Goal: Contribute content

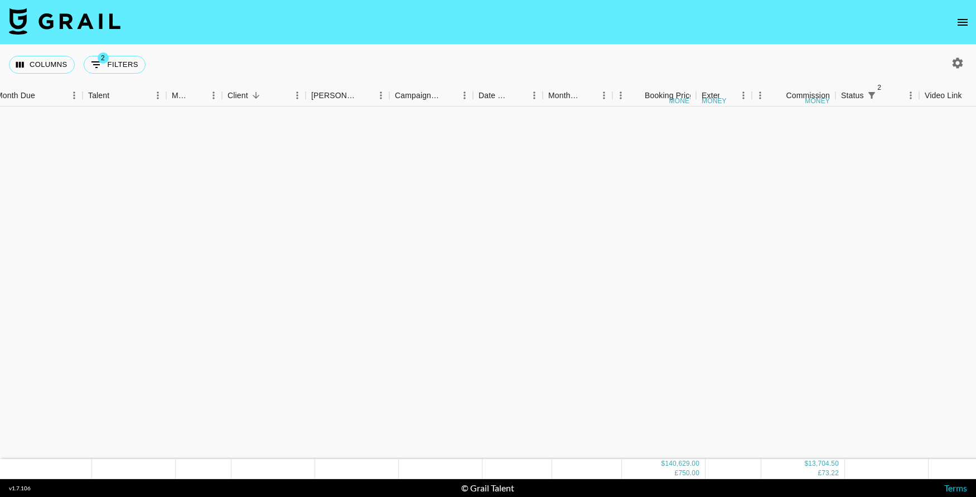
scroll to position [1416, 9]
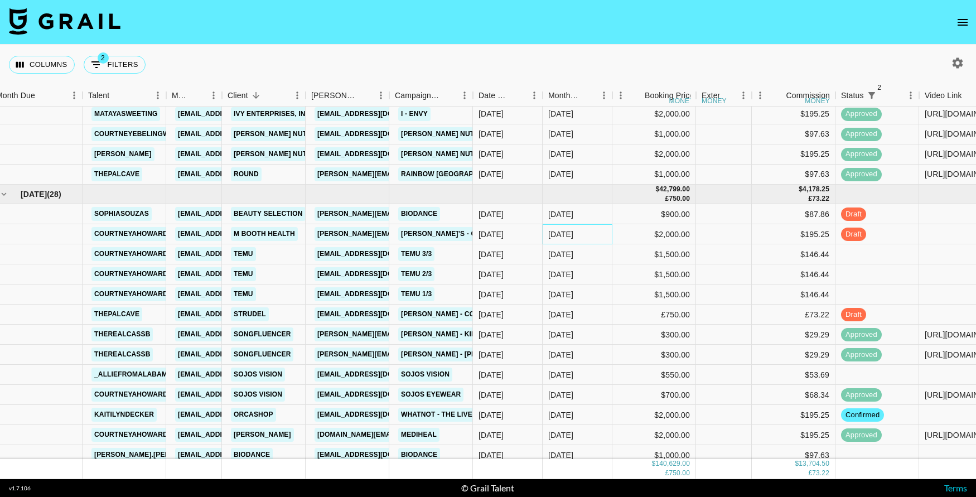
click at [565, 234] on div "[DATE]" at bounding box center [560, 234] width 25 height 11
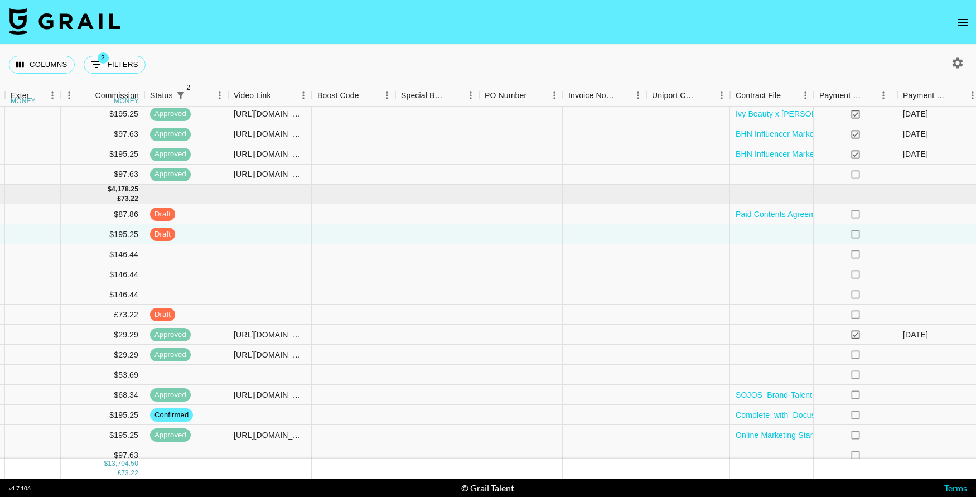
scroll to position [1416, 711]
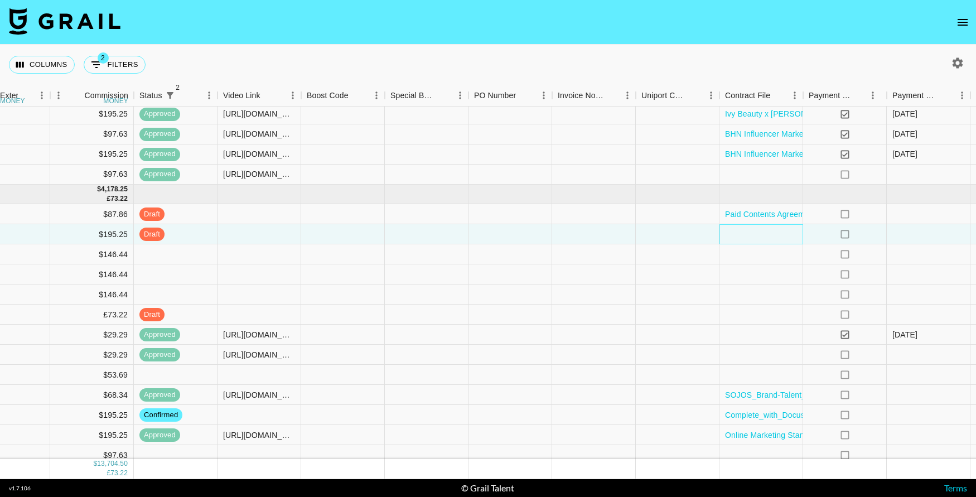
click at [781, 238] on div at bounding box center [762, 234] width 84 height 20
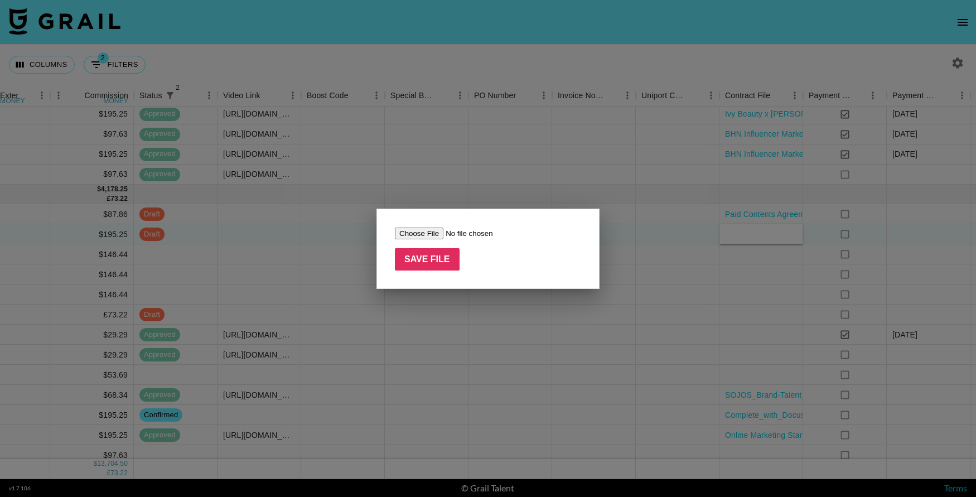
click at [422, 237] on input "file" at bounding box center [465, 234] width 141 height 12
type input "C:\fakepath\Zarbees_CourtneyHoward_FEA.pdf"
click at [428, 258] on input "Save File" at bounding box center [427, 259] width 65 height 22
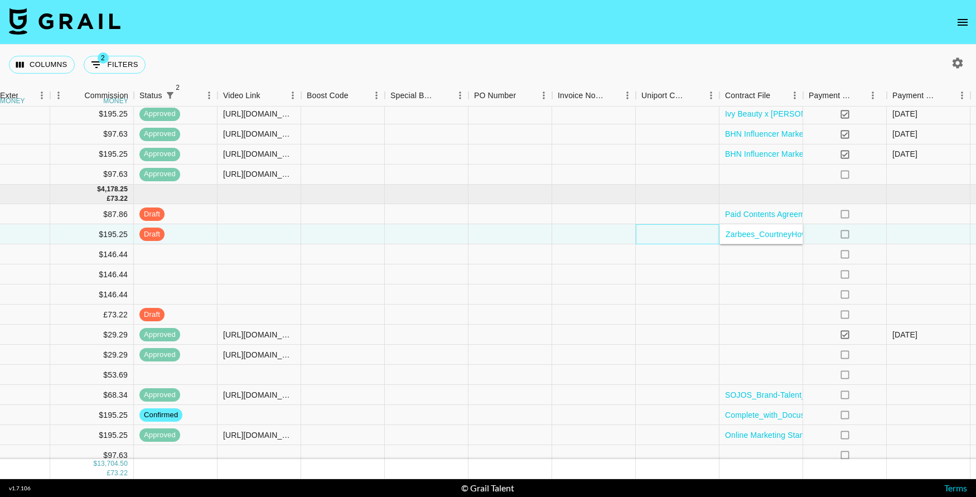
click at [667, 244] on div at bounding box center [678, 234] width 84 height 20
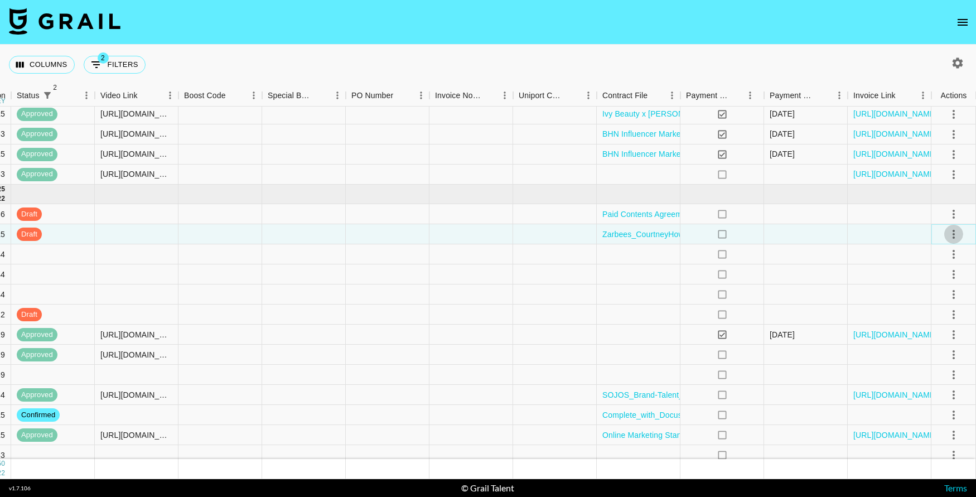
click at [955, 235] on icon "select merge strategy" at bounding box center [953, 234] width 13 height 13
click at [793, 237] on div at bounding box center [806, 234] width 84 height 20
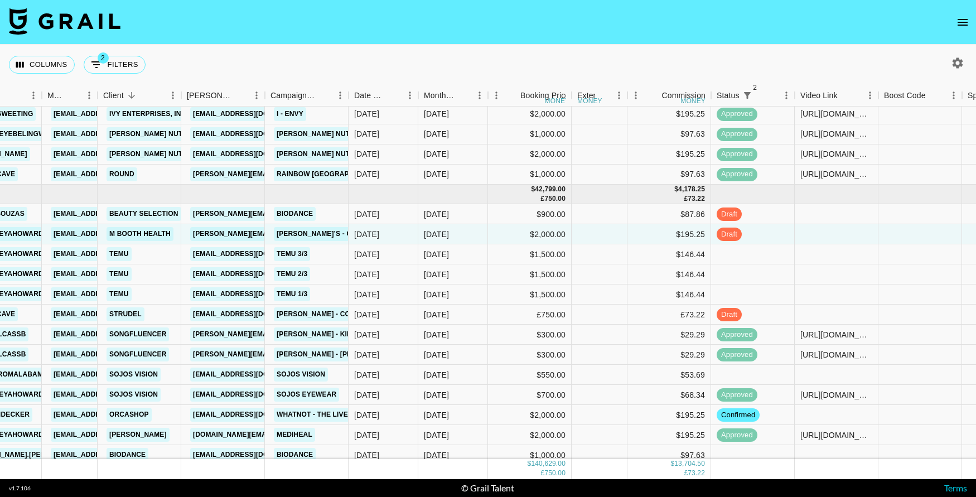
scroll to position [1416, 0]
